Goal: Find specific page/section: Find specific page/section

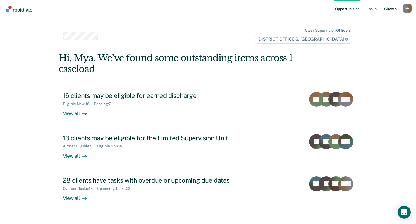
click at [395, 11] on link "Client s" at bounding box center [390, 8] width 15 height 17
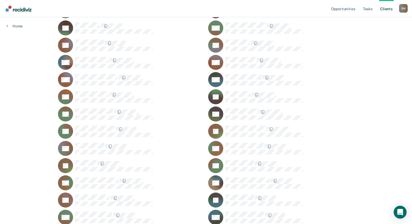
scroll to position [348, 0]
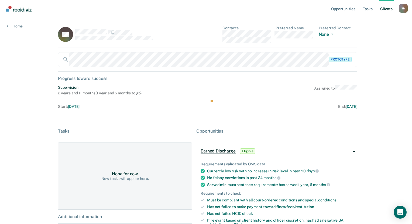
click at [368, 82] on div "Opportunities Tasks Client s [PERSON_NAME] [PERSON_NAME] Profile How it works L…" at bounding box center [206, 166] width 412 height 333
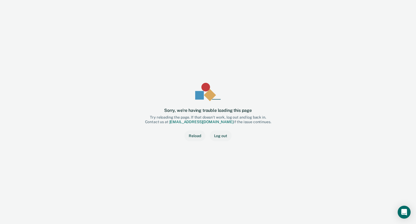
click at [190, 138] on button "Reload" at bounding box center [194, 136] width 21 height 11
